Goal: Information Seeking & Learning: Learn about a topic

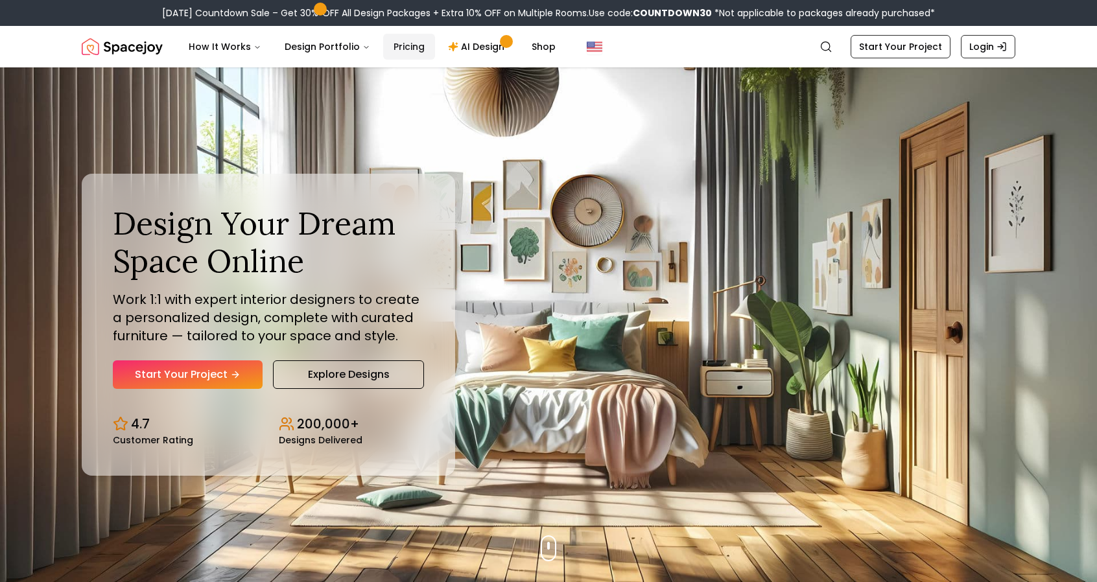
click at [395, 48] on link "Pricing" at bounding box center [409, 47] width 52 height 26
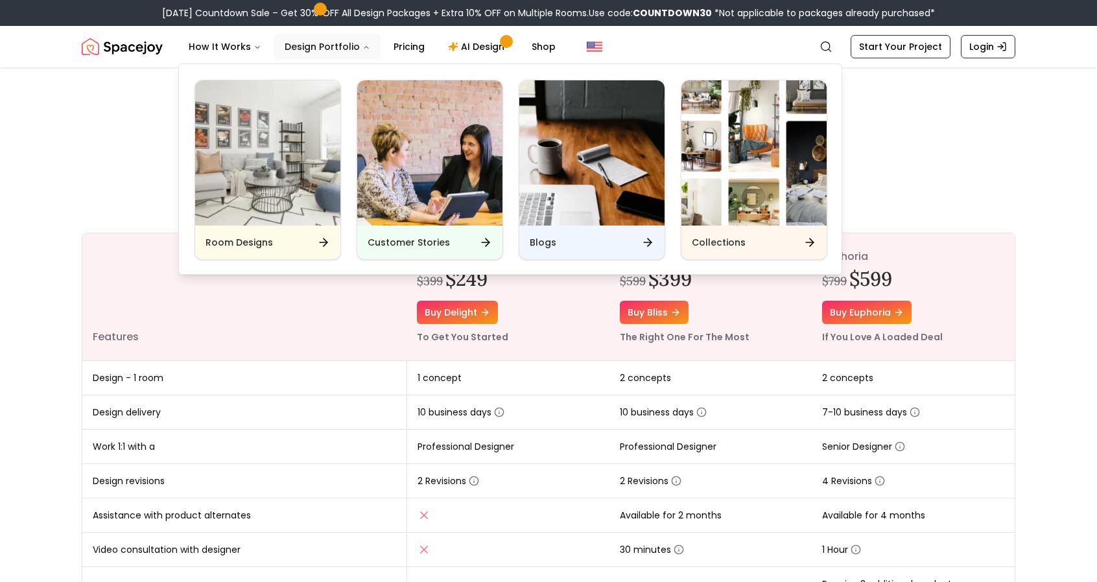
click at [296, 47] on button "Design Portfolio" at bounding box center [327, 47] width 106 height 26
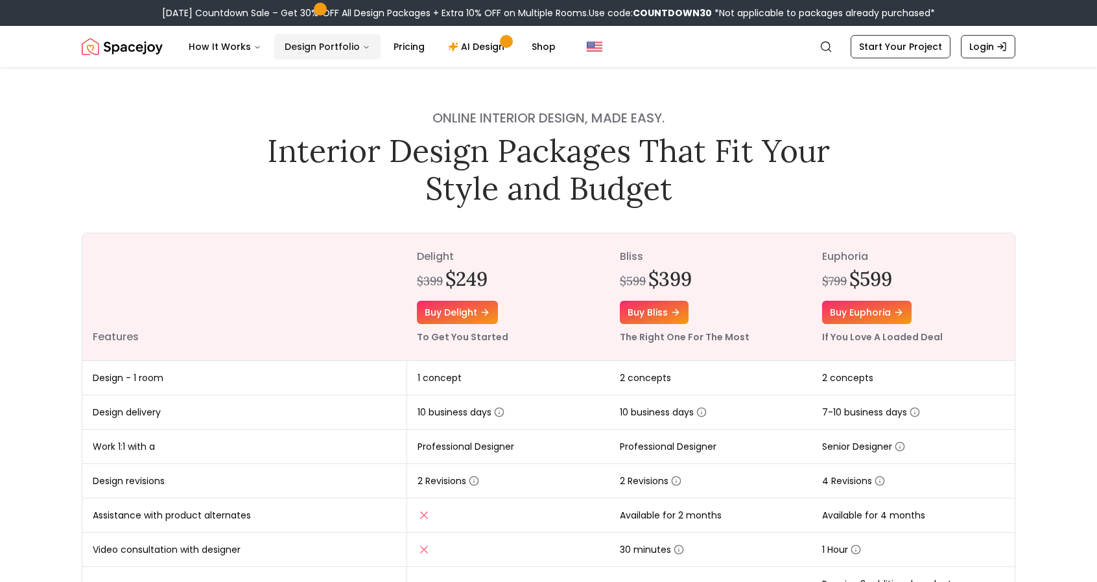
click at [318, 48] on button "Design Portfolio" at bounding box center [327, 47] width 106 height 26
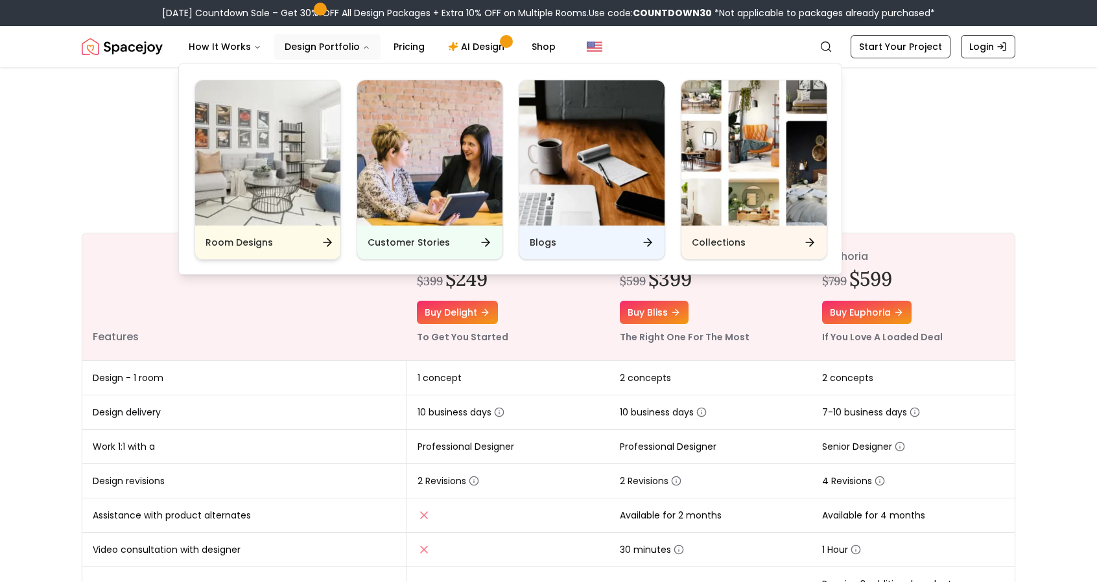
click at [298, 183] on img "Main" at bounding box center [267, 152] width 145 height 145
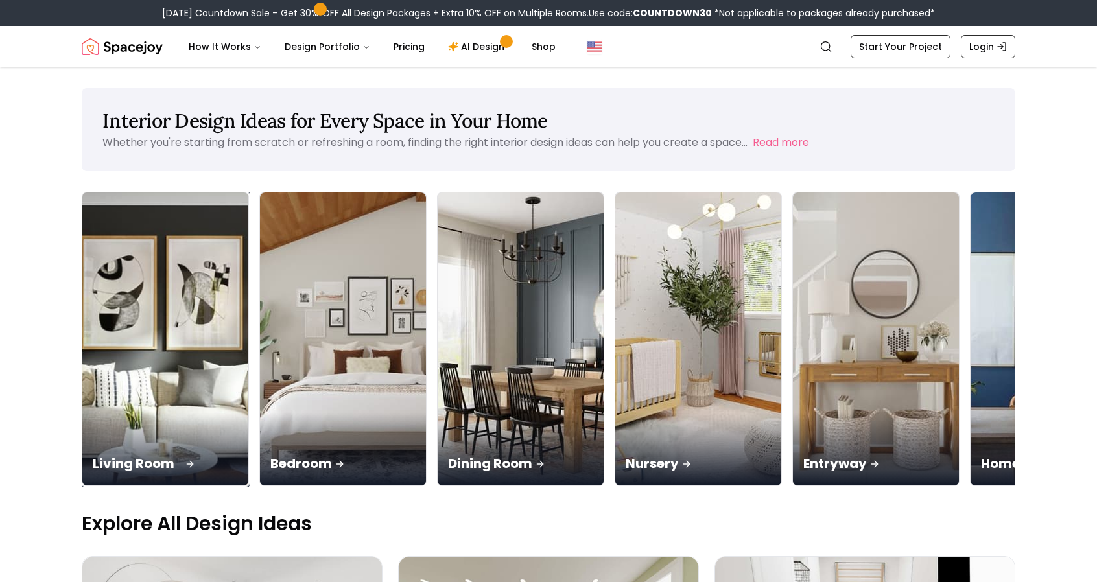
click at [141, 413] on div "Living Room" at bounding box center [165, 449] width 166 height 73
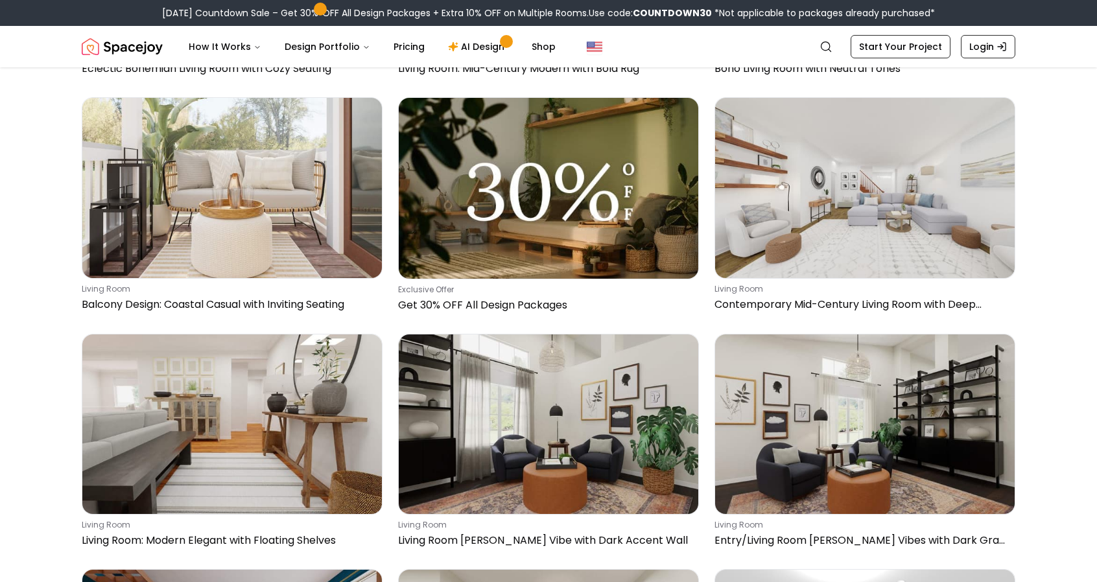
scroll to position [1296, 0]
